Goal: Task Accomplishment & Management: Complete application form

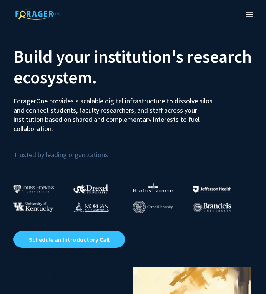
click at [247, 11] on icon "Toggle navigation" at bounding box center [249, 15] width 7 height 8
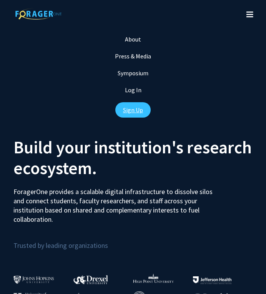
click at [131, 112] on link "Sign Up" at bounding box center [132, 109] width 35 height 15
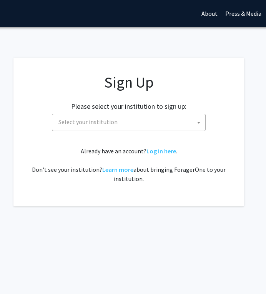
scroll to position [0, 104]
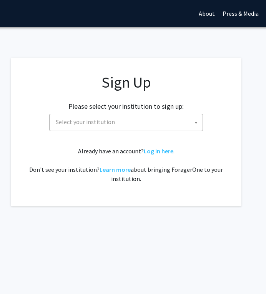
click at [107, 124] on span "Select your institution" at bounding box center [85, 122] width 59 height 8
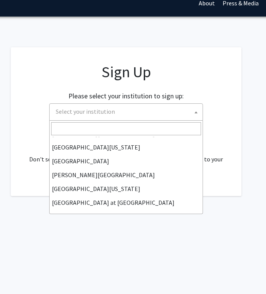
scroll to position [223, 0]
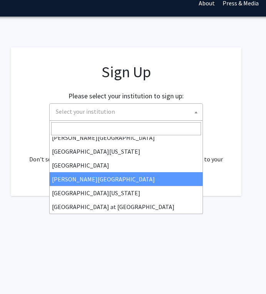
select select "24"
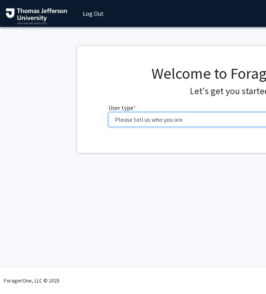
click at [135, 117] on select "Please tell us who you are Undergraduate Student Master's Student Doctoral Cand…" at bounding box center [230, 119] width 245 height 15
select select "4: postDoc"
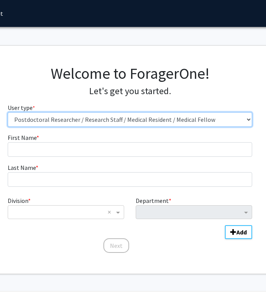
scroll to position [0, 98]
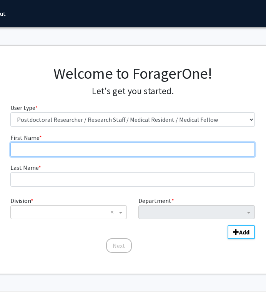
click at [123, 149] on input "First Name * required" at bounding box center [132, 149] width 245 height 15
type input "Anjieri"
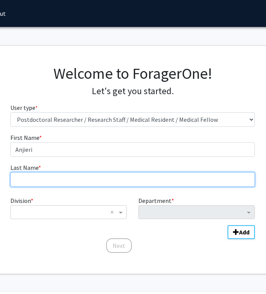
type input "Iigura"
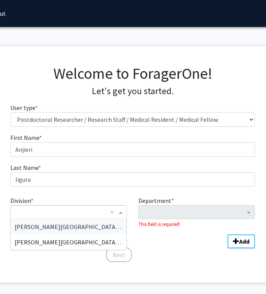
click at [83, 214] on input "Division" at bounding box center [61, 211] width 93 height 9
click at [83, 227] on span "Sidney Kimmel Medical College (SKMC)" at bounding box center [76, 227] width 123 height 8
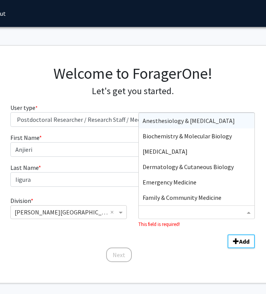
click at [147, 212] on input "Department" at bounding box center [194, 212] width 102 height 9
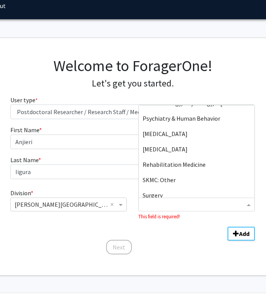
scroll to position [553, 0]
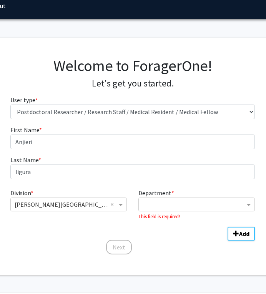
click at [95, 159] on fg-input "Last Name * required Iigura" at bounding box center [132, 167] width 245 height 24
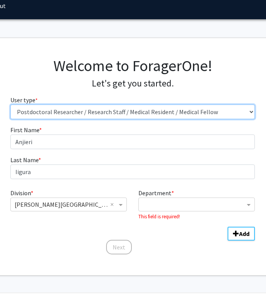
click at [108, 114] on select "Please tell us who you are Undergraduate Student Master's Student Doctoral Cand…" at bounding box center [132, 111] width 245 height 15
select select "6: adminAssistant"
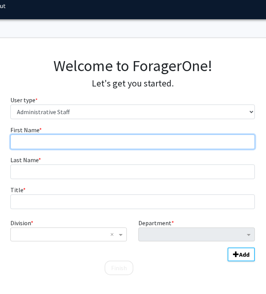
click at [70, 140] on input "First Name * required" at bounding box center [132, 141] width 245 height 15
type input "Anjieri"
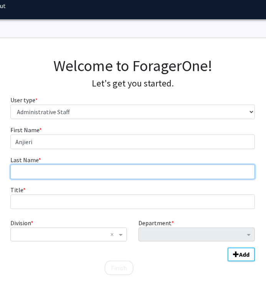
type input "Iigura"
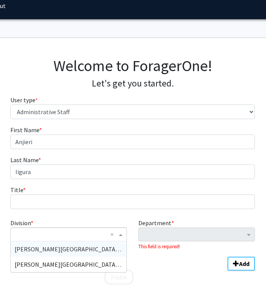
click at [43, 237] on input "Division" at bounding box center [61, 234] width 93 height 9
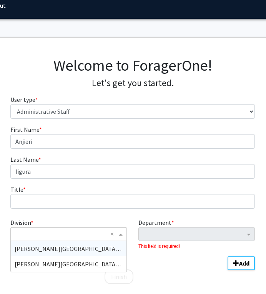
click at [51, 249] on span "Sidney Kimmel Medical College (SKMC)" at bounding box center [76, 249] width 123 height 8
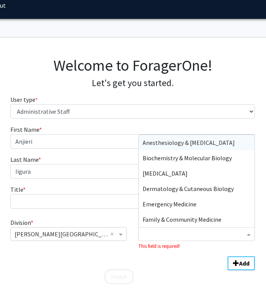
click at [164, 238] on input "Department" at bounding box center [194, 234] width 102 height 9
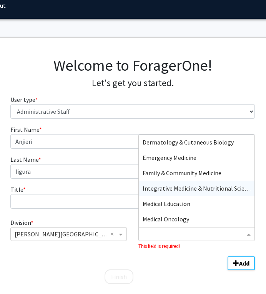
scroll to position [52, 0]
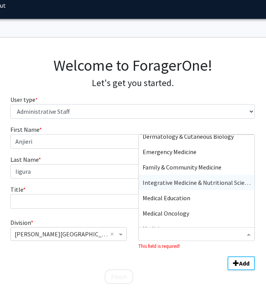
click at [187, 181] on span "Integrative Medicine & Nutritional Sciences" at bounding box center [200, 183] width 114 height 8
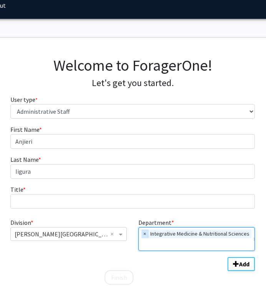
click at [144, 234] on span "×" at bounding box center [144, 233] width 7 height 9
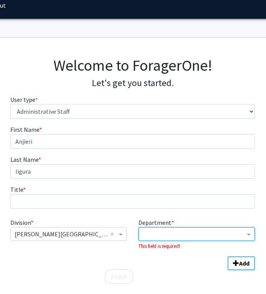
click at [158, 239] on div "Department" at bounding box center [192, 235] width 103 height 10
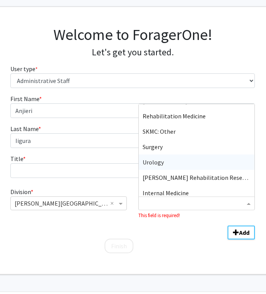
scroll to position [396, 0]
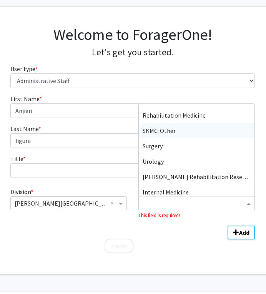
click at [165, 132] on span "SKMC: Other" at bounding box center [159, 131] width 33 height 8
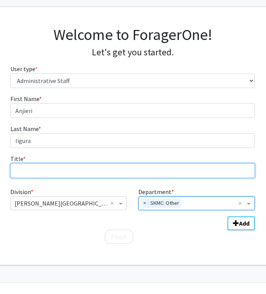
click at [103, 172] on input "Title * required" at bounding box center [132, 170] width 245 height 15
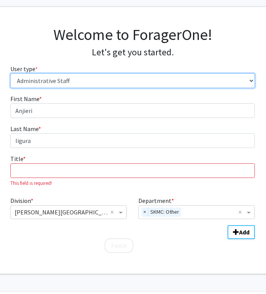
click at [114, 78] on select "Please tell us who you are Undergraduate Student Master's Student Doctoral Cand…" at bounding box center [132, 80] width 245 height 15
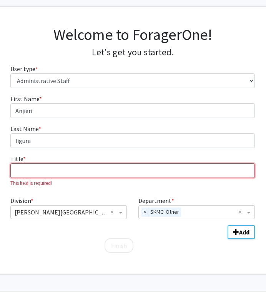
click at [69, 175] on input "Title * required" at bounding box center [132, 170] width 245 height 15
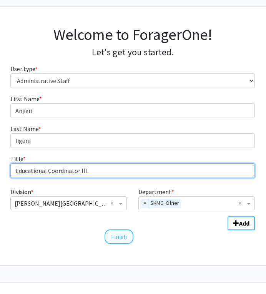
type input "Educational Coordinator III"
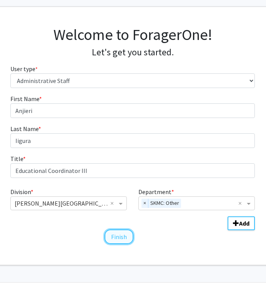
click at [127, 237] on button "Finish" at bounding box center [118, 236] width 29 height 15
